Goal: Task Accomplishment & Management: Complete application form

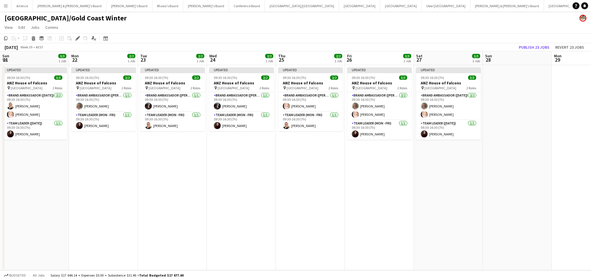
scroll to position [0, 151]
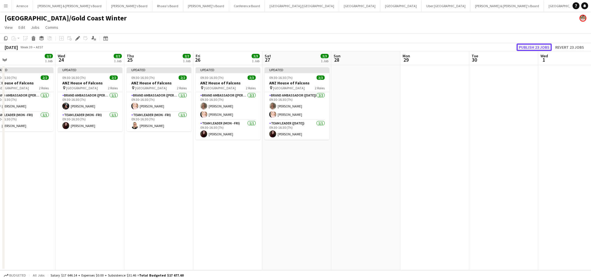
click at [531, 44] on button "Publish 23 jobs" at bounding box center [534, 48] width 35 height 8
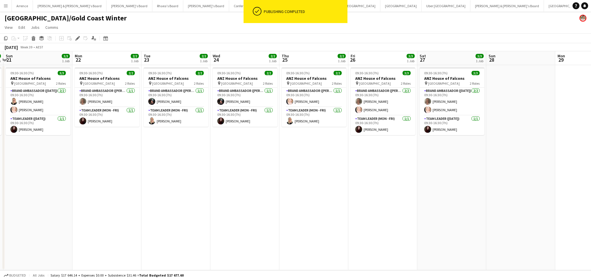
drag, startPoint x: 169, startPoint y: 188, endPoint x: 324, endPoint y: 191, distance: 155.3
click at [324, 191] on app-calendar-viewport "Fri 19 2/2 1 Job Sat 20 3/3 1 Job Sun 21 3/3 1 Job Mon 22 2/2 1 Job Tue 23 2/2 …" at bounding box center [295, 160] width 591 height 219
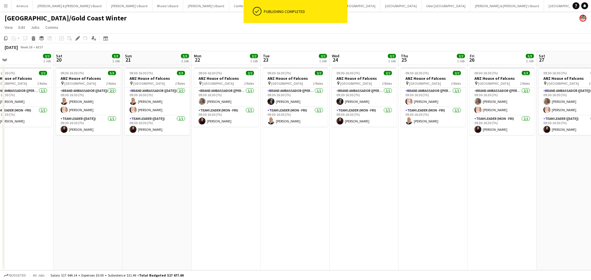
scroll to position [0, 139]
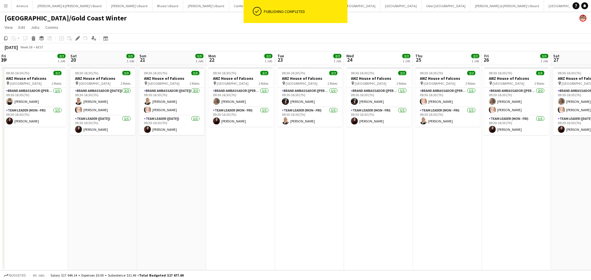
drag, startPoint x: 208, startPoint y: 194, endPoint x: 342, endPoint y: 196, distance: 133.6
click at [342, 196] on app-calendar-viewport "Wed 17 Thu 18 Fri 19 2/2 1 Job Sat 20 3/3 1 Job Sun 21 3/3 1 Job Mon 22 2/2 1 J…" at bounding box center [295, 160] width 591 height 219
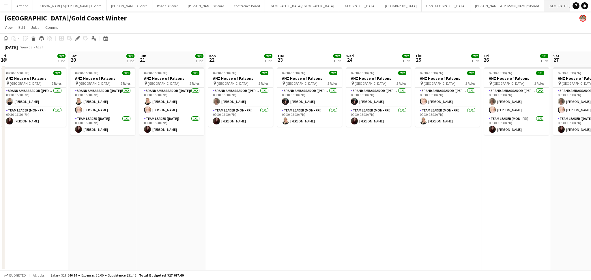
click at [544, 9] on button "Sydney Close" at bounding box center [564, 5] width 41 height 11
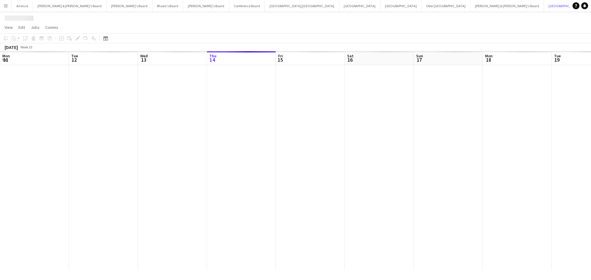
scroll to position [0, 138]
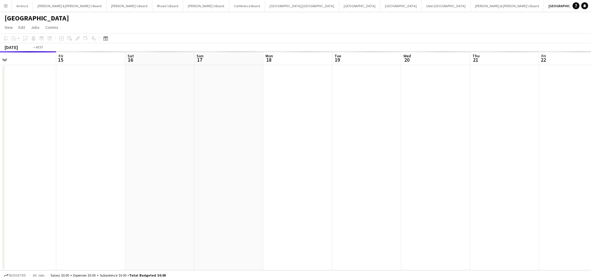
drag, startPoint x: 509, startPoint y: 180, endPoint x: 82, endPoint y: 187, distance: 426.8
click at [82, 187] on app-calendar-viewport "Mon 11 Tue 12 Wed 13 Thu 14 Fri 15 Sat 16 Sun 17 Mon 18 Tue 19 Wed 20 Thu 21 Fr…" at bounding box center [295, 160] width 591 height 219
drag, startPoint x: 409, startPoint y: 203, endPoint x: 182, endPoint y: 199, distance: 227.1
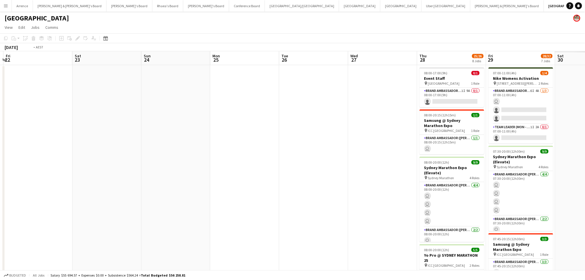
scroll to position [0, 143]
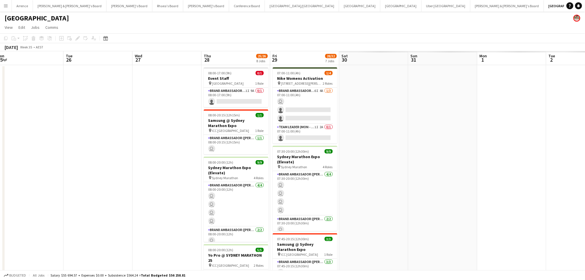
drag, startPoint x: 364, startPoint y: 208, endPoint x: 118, endPoint y: 200, distance: 246.0
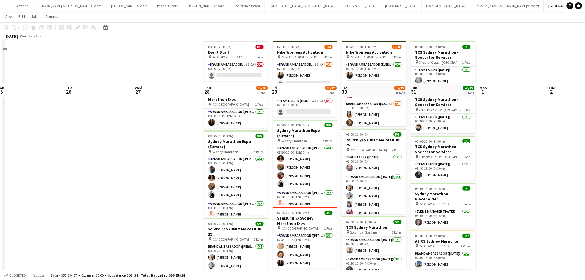
scroll to position [77, 0]
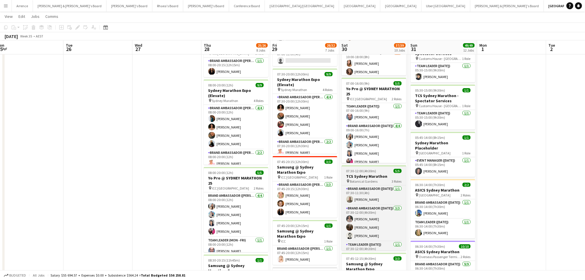
click at [377, 175] on h3 "TCS Sydney Marathon" at bounding box center [374, 176] width 65 height 5
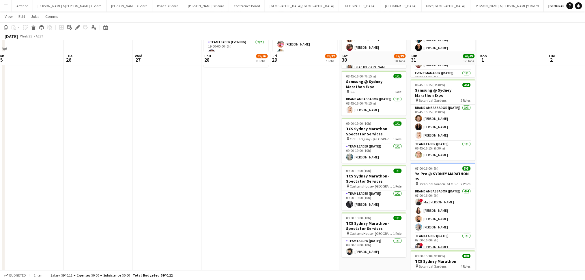
scroll to position [538, 0]
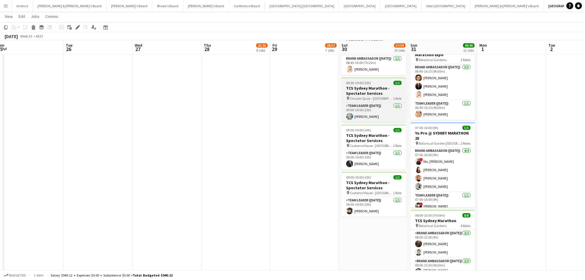
click at [380, 96] on span "Circular Quay - [GEOGRAPHIC_DATA] - [GEOGRAPHIC_DATA]" at bounding box center [371, 98] width 43 height 4
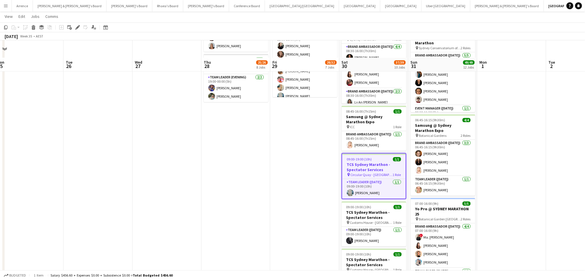
scroll to position [462, 0]
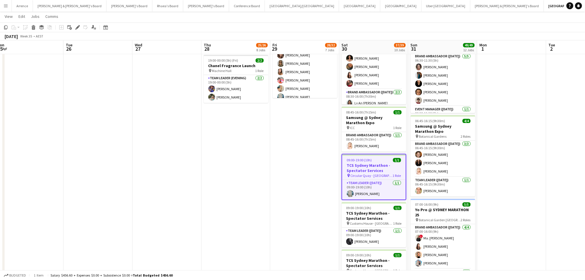
click at [312, 140] on app-date-cell "07:00-11:00 (4h) 1/4 Nike Womens Activation pin [STREET_ADDRESS][PERSON_NAME] 2…" at bounding box center [304, 41] width 69 height 877
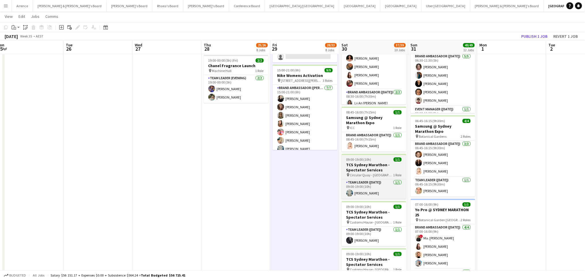
click at [368, 164] on h3 "TCS Sydney Marathon - Spectator Services" at bounding box center [374, 167] width 65 height 10
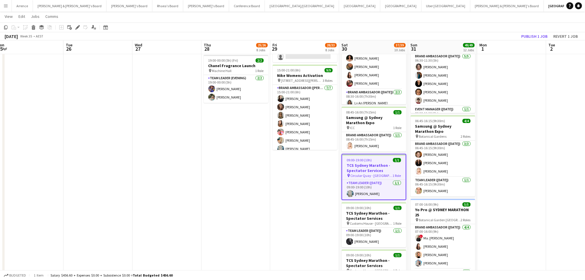
click at [315, 178] on app-date-cell "07:00-11:00 (4h) 1/4 Nike Womens Activation pin [STREET_ADDRESS][PERSON_NAME] 2…" at bounding box center [304, 41] width 69 height 877
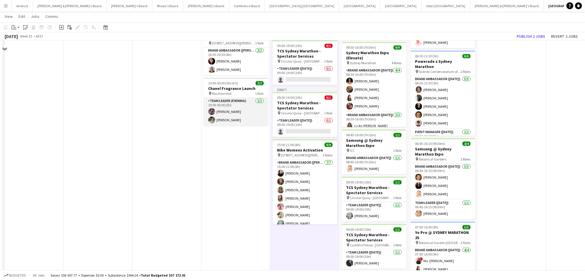
scroll to position [423, 0]
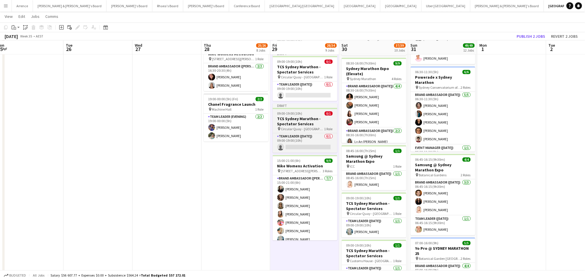
click at [292, 128] on span "Circular Quay - [GEOGRAPHIC_DATA] - [GEOGRAPHIC_DATA]" at bounding box center [302, 129] width 43 height 4
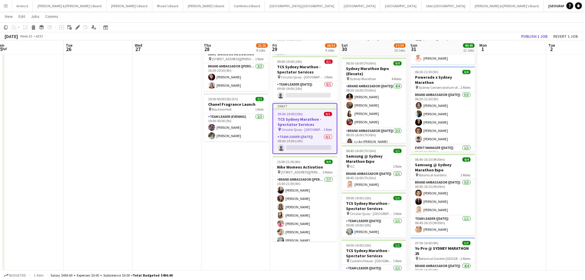
click at [292, 128] on span "Circular Quay - [GEOGRAPHIC_DATA] - [GEOGRAPHIC_DATA]" at bounding box center [303, 130] width 42 height 4
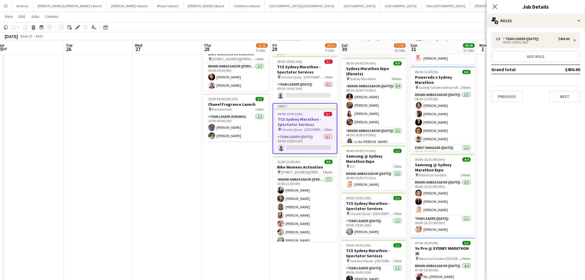
click at [312, 126] on h3 "TCS Sydney Marathon - Spectator Services" at bounding box center [304, 122] width 63 height 10
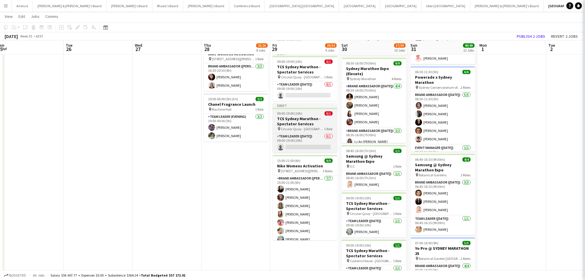
click at [312, 126] on h3 "TCS Sydney Marathon - Spectator Services" at bounding box center [305, 121] width 65 height 10
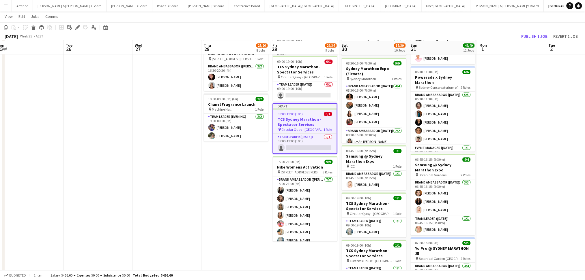
click at [312, 126] on h3 "TCS Sydney Marathon - Spectator Services" at bounding box center [304, 122] width 63 height 10
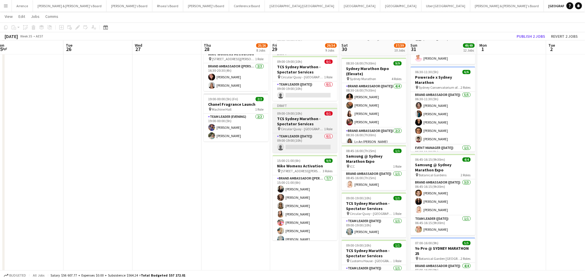
click at [312, 126] on h3 "TCS Sydney Marathon - Spectator Services" at bounding box center [305, 121] width 65 height 10
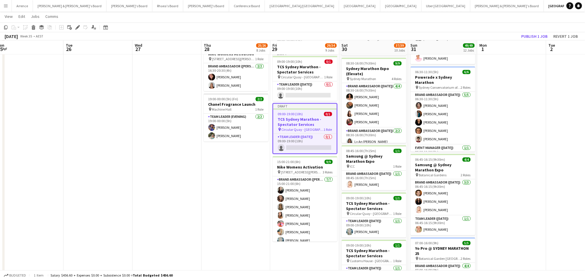
click at [312, 126] on h3 "TCS Sydney Marathon - Spectator Services" at bounding box center [304, 122] width 63 height 10
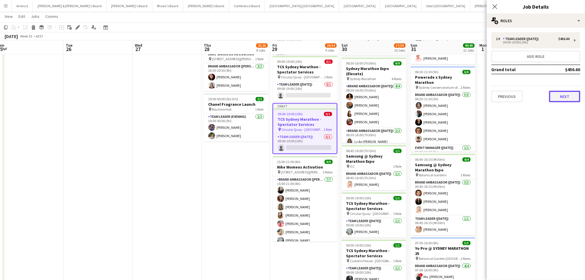
click at [566, 93] on button "Next" at bounding box center [564, 97] width 31 height 12
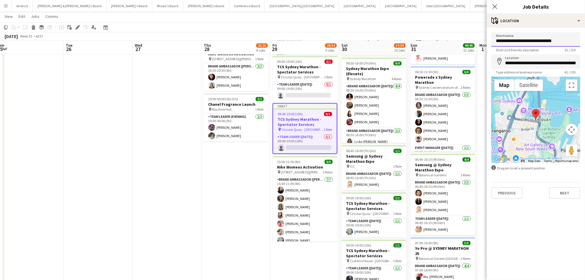
click at [509, 40] on input "**********" at bounding box center [535, 39] width 89 height 14
paste input
type input "**********"
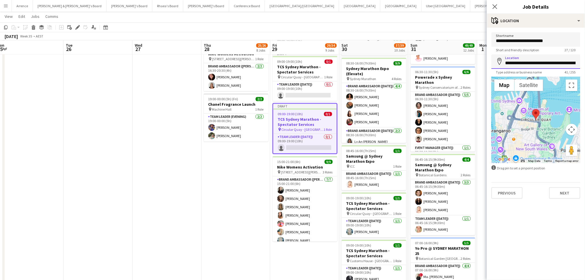
click at [528, 63] on input "**********" at bounding box center [535, 62] width 89 height 14
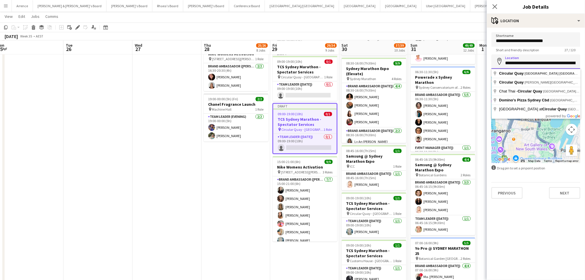
click at [528, 63] on input "**********" at bounding box center [535, 62] width 89 height 14
paste input
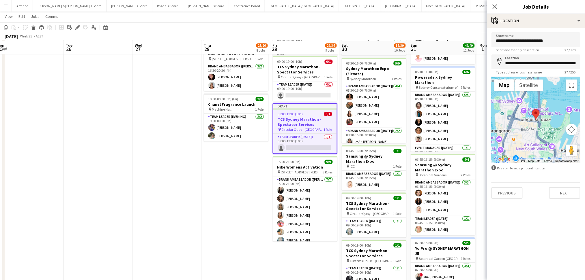
type input "**********"
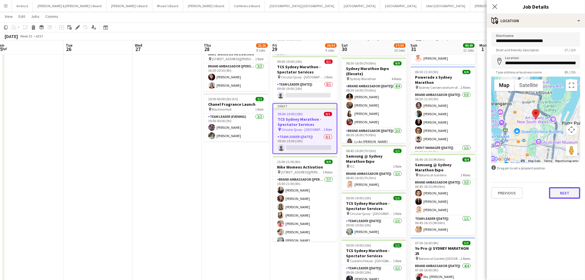
click at [569, 191] on button "Next" at bounding box center [564, 194] width 31 height 12
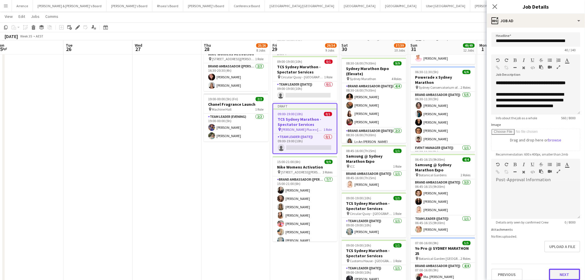
click at [564, 275] on button "Next" at bounding box center [564, 275] width 31 height 12
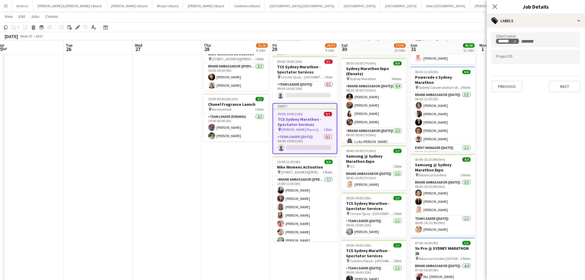
drag, startPoint x: 211, startPoint y: 227, endPoint x: 239, endPoint y: 189, distance: 46.6
click at [213, 224] on app-calendar-viewport "Sat 23 Sun 24 Mon 25 Tue 26 Wed 27 Thu 28 25/26 8 Jobs Fri 29 29/34 9 Jobs Sat …" at bounding box center [292, 58] width 585 height 919
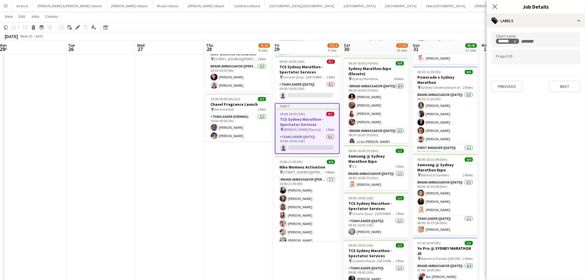
click at [296, 122] on h3 "TCS Sydney Marathon - Spectator Services" at bounding box center [307, 122] width 63 height 10
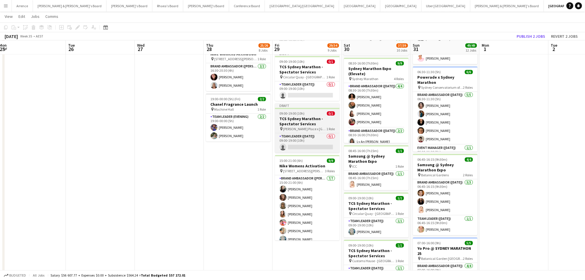
click at [300, 121] on h3 "TCS Sydney Marathon - Spectator Services" at bounding box center [307, 121] width 65 height 10
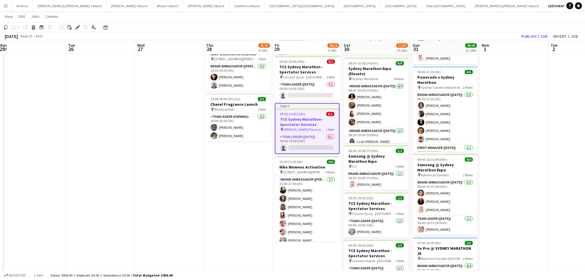
click at [301, 255] on app-date-cell "07:00-11:00 (4h) 2/4 Nike Womens Activation pin [STREET_ADDRESS][PERSON_NAME] 2…" at bounding box center [307, 80] width 69 height 877
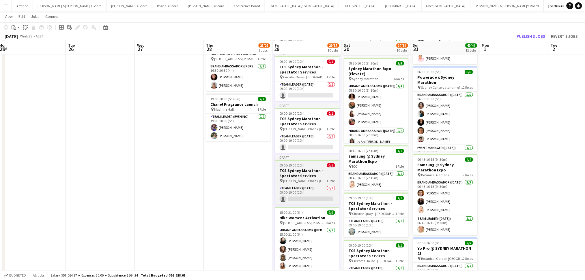
click at [304, 178] on h3 "TCS Sydney Marathon - Spectator Services" at bounding box center [307, 173] width 65 height 10
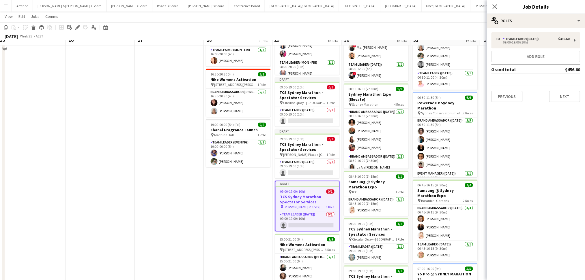
scroll to position [385, 0]
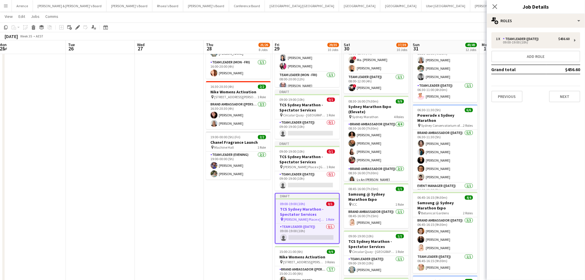
click at [310, 207] on app-job-card "Draft 09:00-19:00 (10h) 0/1 TCS Sydney Marathon - Spectator Services pin [PERSO…" at bounding box center [307, 219] width 65 height 51
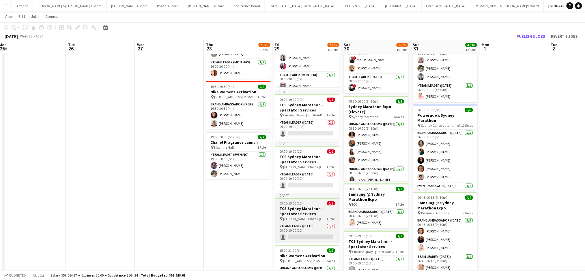
click at [310, 212] on h3 "TCS Sydney Marathon - Spectator Services" at bounding box center [307, 212] width 65 height 10
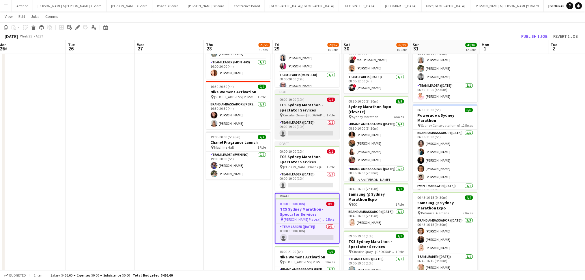
click at [307, 108] on h3 "TCS Sydney Marathon - Spectator Services" at bounding box center [307, 108] width 65 height 10
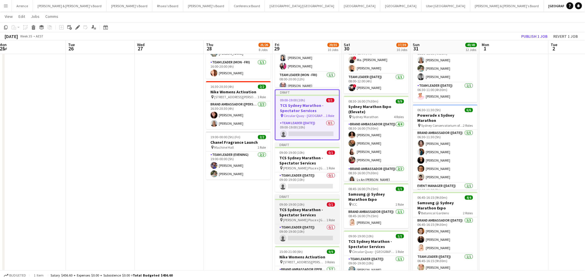
click at [304, 214] on h3 "TCS Sydney Marathon - Spectator Services" at bounding box center [307, 213] width 65 height 10
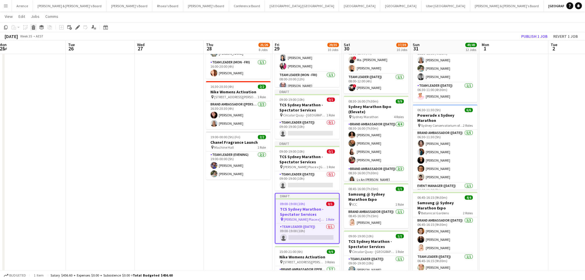
click at [33, 30] on div "Delete" at bounding box center [33, 27] width 7 height 7
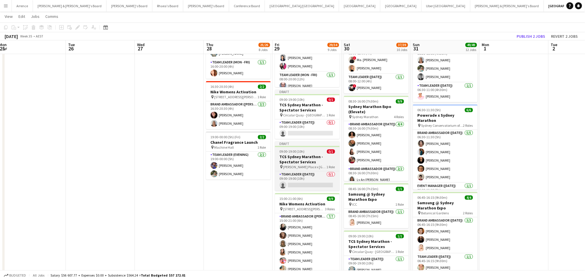
click at [297, 161] on h3 "TCS Sydney Marathon - Spectator Services" at bounding box center [307, 160] width 65 height 10
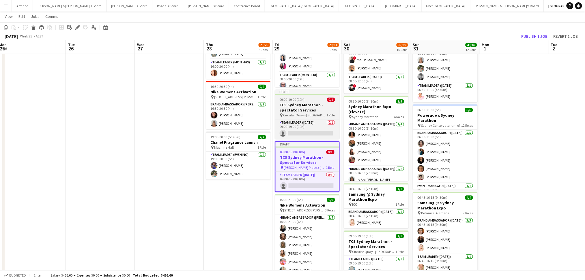
click at [305, 111] on h3 "TCS Sydney Marathon - Spectator Services" at bounding box center [307, 108] width 65 height 10
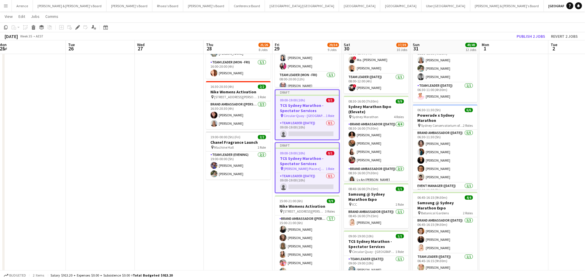
click at [304, 106] on h3 "TCS Sydney Marathon - Spectator Services" at bounding box center [307, 108] width 63 height 10
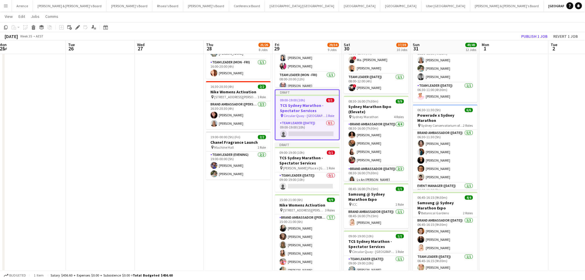
click at [304, 106] on h3 "TCS Sydney Marathon - Spectator Services" at bounding box center [307, 108] width 63 height 10
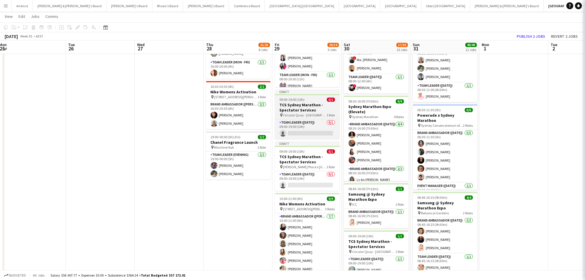
click at [304, 106] on h3 "TCS Sydney Marathon - Spectator Services" at bounding box center [307, 108] width 65 height 10
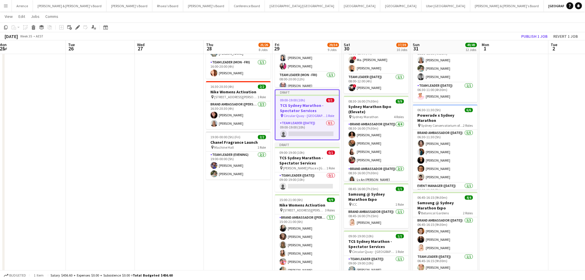
click at [304, 106] on h3 "TCS Sydney Marathon - Spectator Services" at bounding box center [307, 108] width 63 height 10
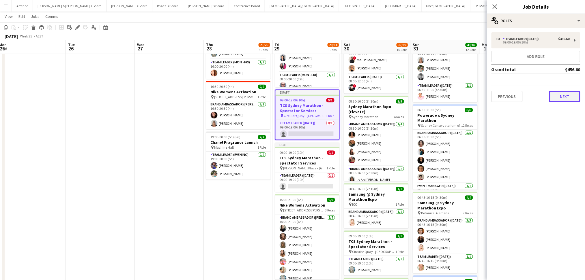
click at [550, 93] on button "Next" at bounding box center [564, 97] width 31 height 12
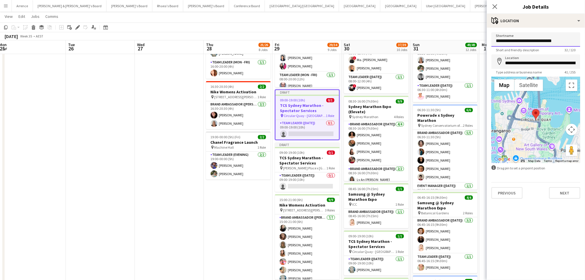
click at [518, 42] on input "**********" at bounding box center [535, 39] width 89 height 14
paste input
type input "**********"
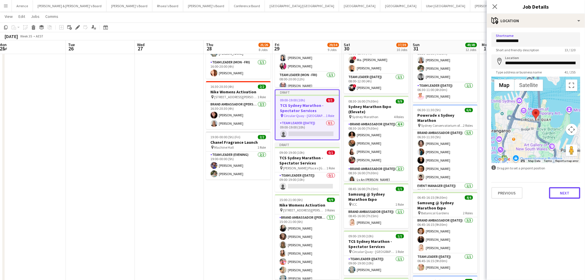
click at [575, 194] on button "Next" at bounding box center [564, 194] width 31 height 12
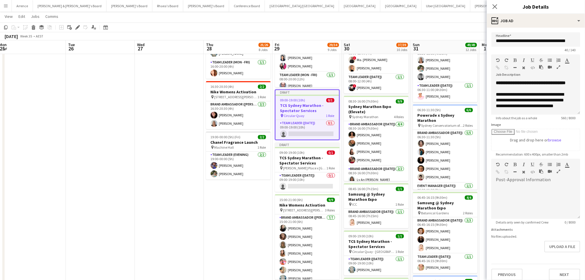
click at [222, 207] on app-date-cell "08:00-17:00 (9h) 0/1 Event Staff pin Chifley Tower 1 Role Brand Ambassador (Mon…" at bounding box center [238, 118] width 69 height 877
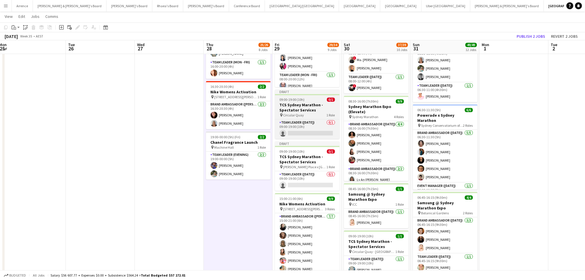
click at [297, 104] on h3 "TCS Sydney Marathon - Spectator Services" at bounding box center [307, 108] width 65 height 10
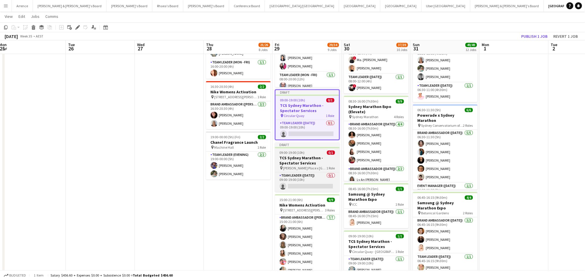
click at [302, 158] on h3 "TCS Sydney Marathon - Spectator Services" at bounding box center [307, 161] width 65 height 10
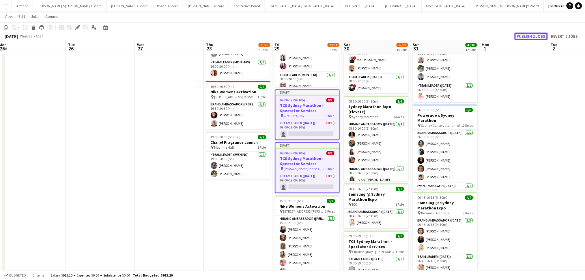
click at [523, 36] on button "Publish 2 jobs" at bounding box center [530, 37] width 33 height 8
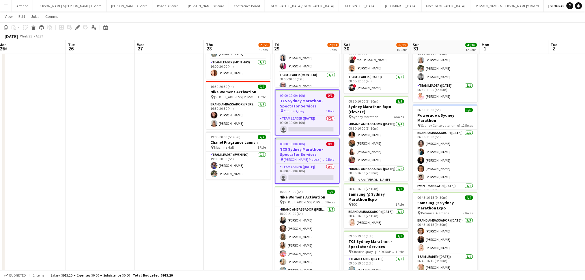
click at [313, 151] on h3 "TCS Sydney Marathon - Spectator Services" at bounding box center [307, 152] width 63 height 10
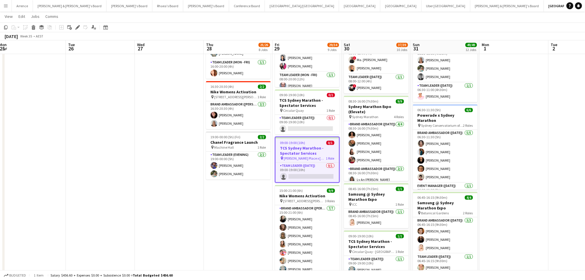
click at [313, 151] on h3 "TCS Sydney Marathon - Spectator Services" at bounding box center [307, 151] width 63 height 10
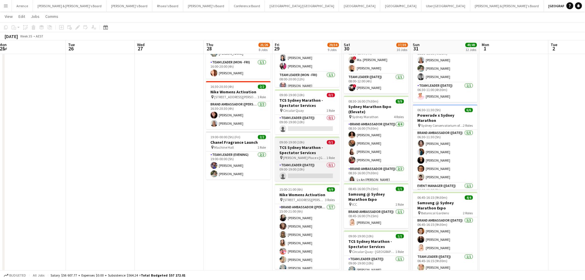
click at [313, 151] on h3 "TCS Sydney Marathon - Spectator Services" at bounding box center [307, 150] width 65 height 10
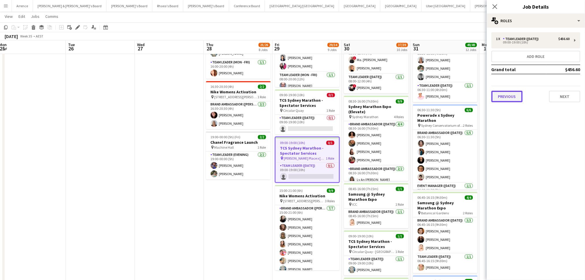
click at [514, 99] on button "Previous" at bounding box center [506, 97] width 31 height 12
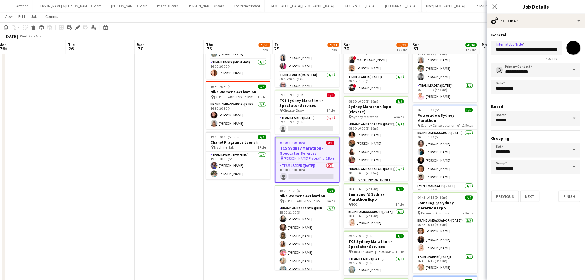
click at [513, 48] on input "**********" at bounding box center [526, 48] width 70 height 14
